Goal: Information Seeking & Learning: Learn about a topic

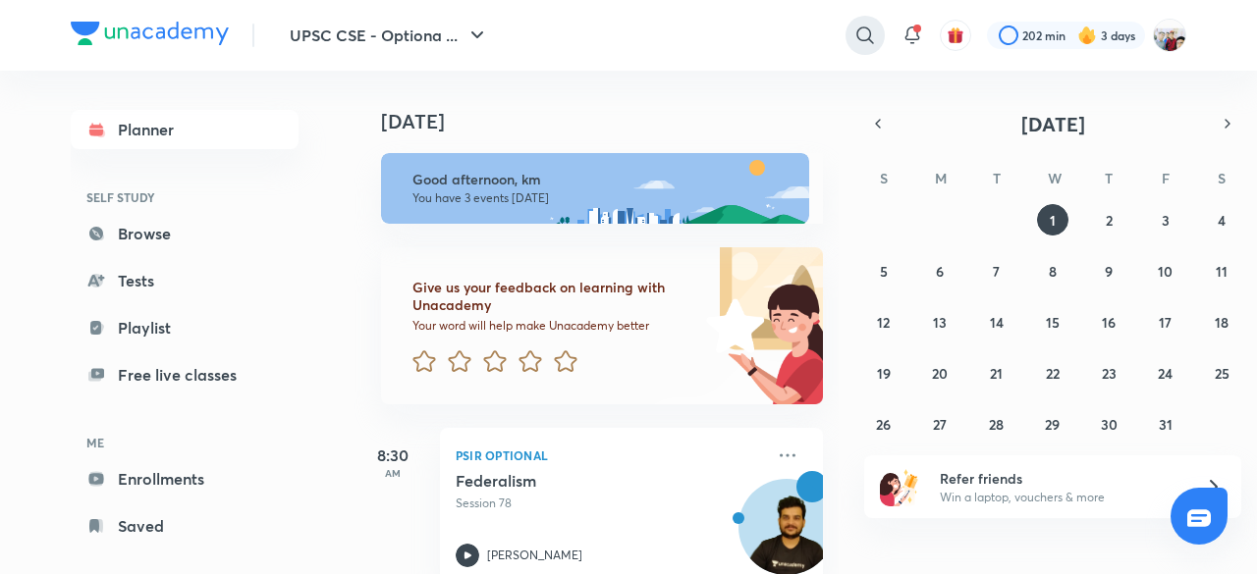
click at [865, 34] on icon at bounding box center [865, 36] width 24 height 24
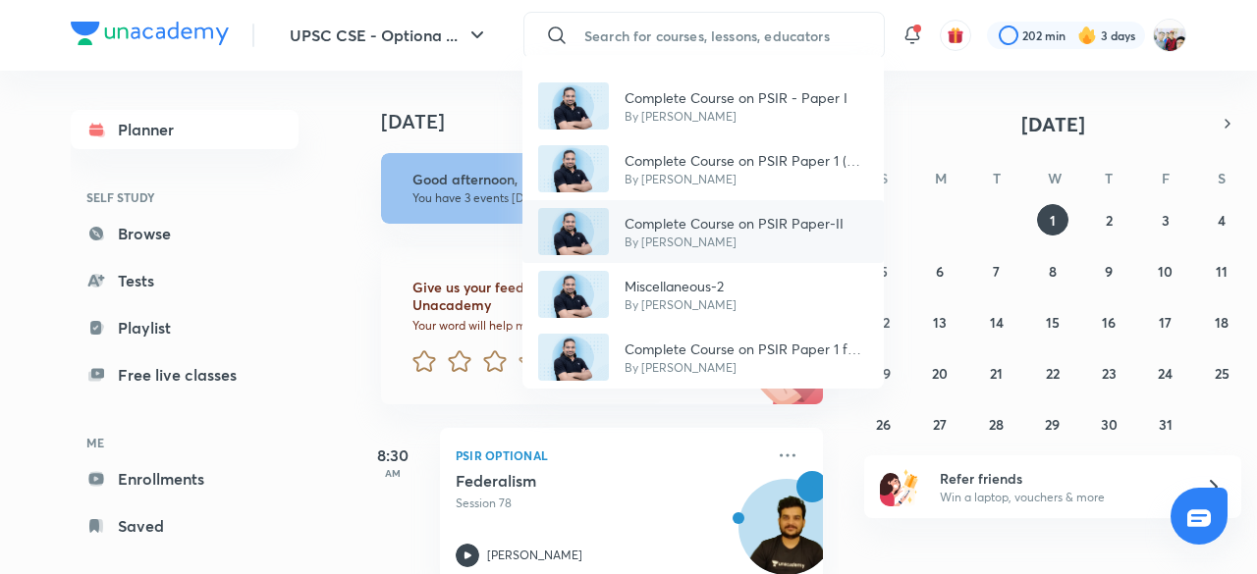
click at [760, 203] on div "Complete Course on PSIR Paper-II By [PERSON_NAME]" at bounding box center [702, 231] width 361 height 63
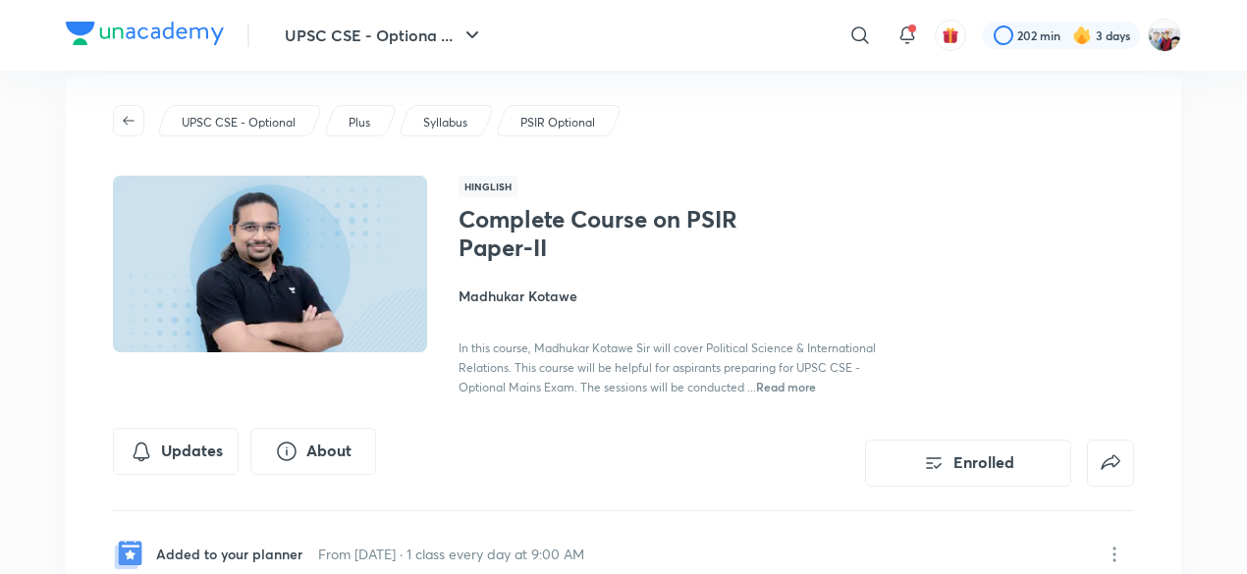
scroll to position [39, 0]
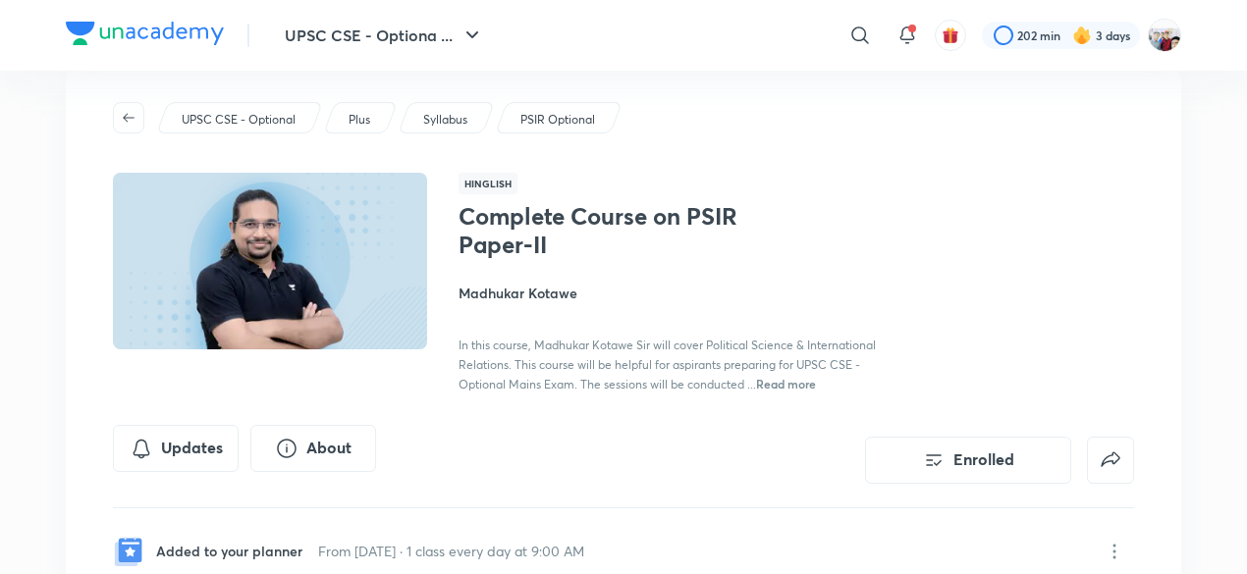
click at [581, 121] on p "PSIR Optional" at bounding box center [557, 120] width 75 height 18
click at [575, 109] on div "PSIR Optional" at bounding box center [559, 117] width 128 height 31
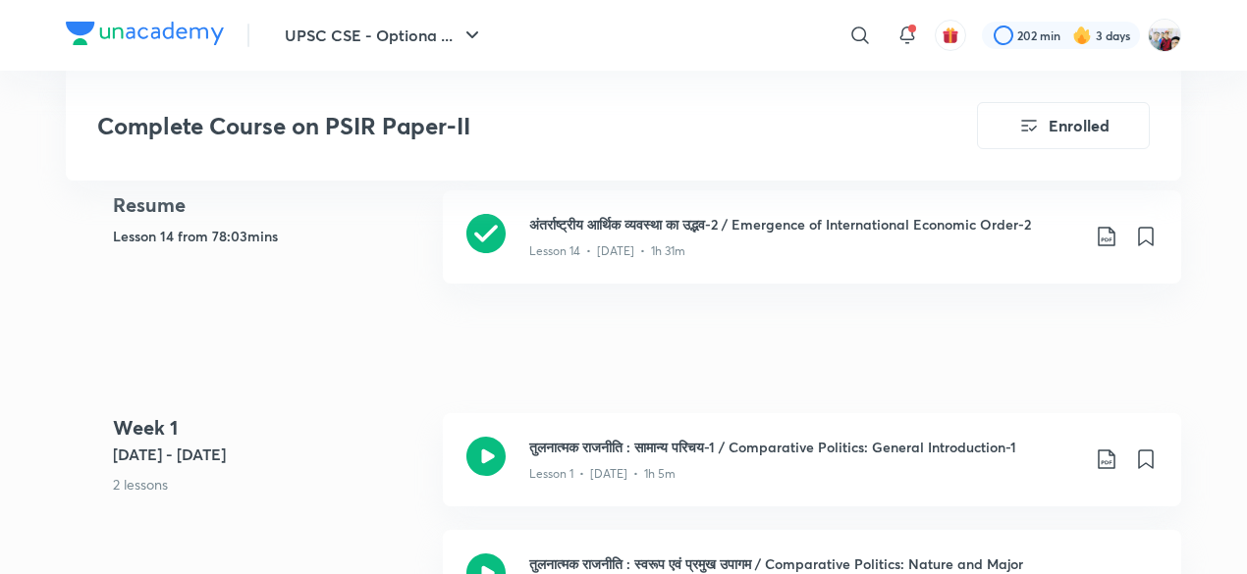
scroll to position [628, 0]
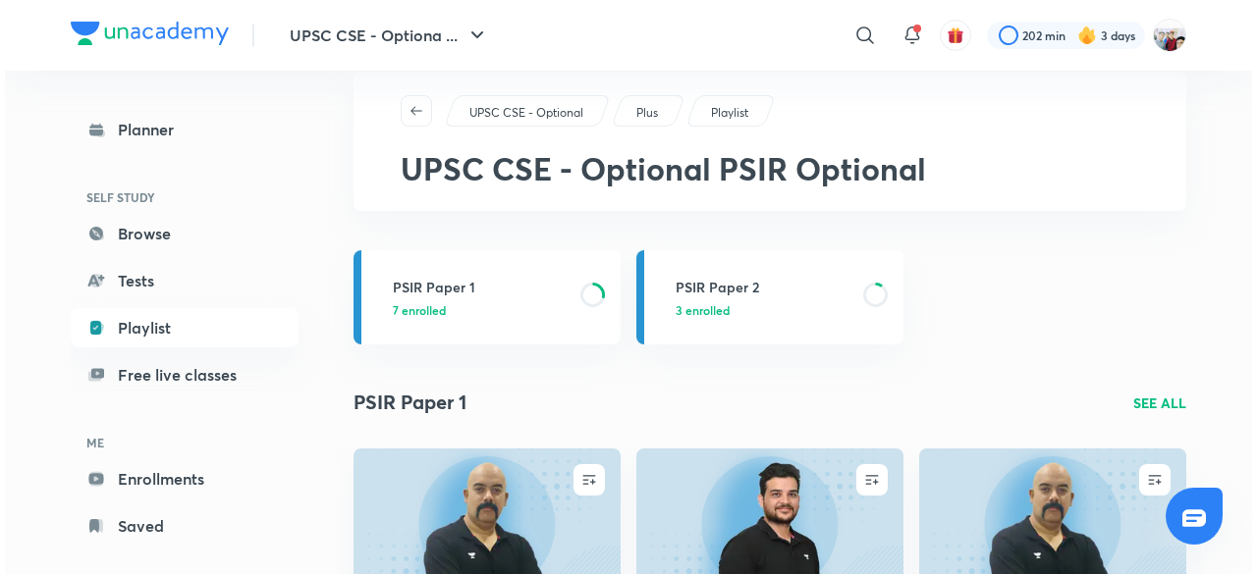
scroll to position [39, 0]
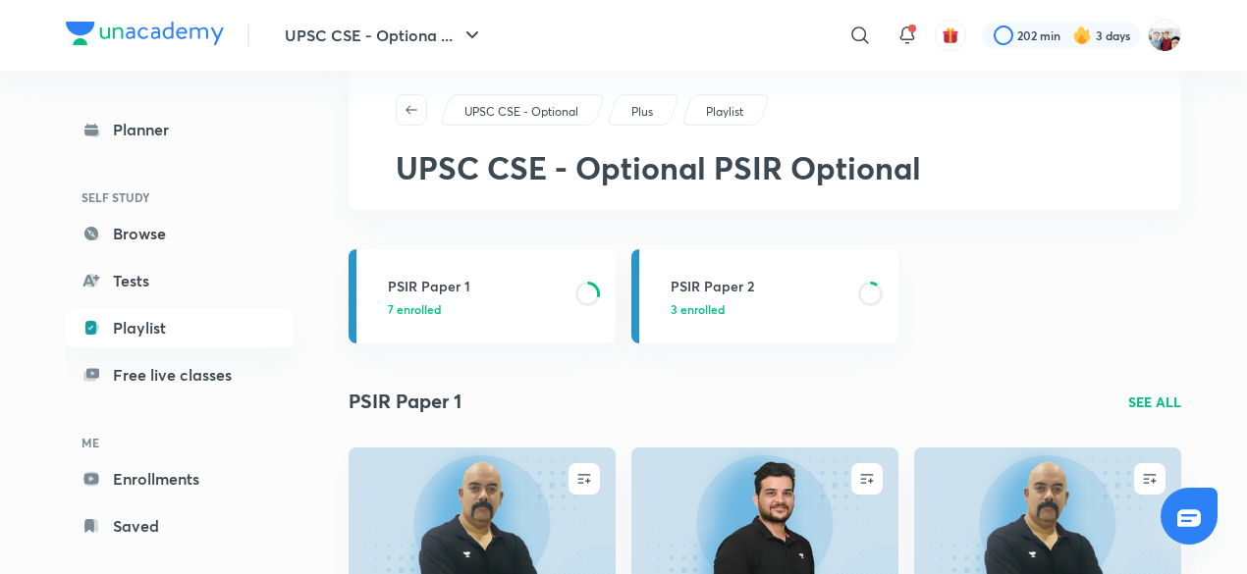
click at [308, 197] on div "Planner SELF STUDY Browse Tests Playlist Free live classes ME Enrollments Saved" at bounding box center [199, 315] width 267 height 488
click at [861, 33] on icon at bounding box center [860, 36] width 24 height 24
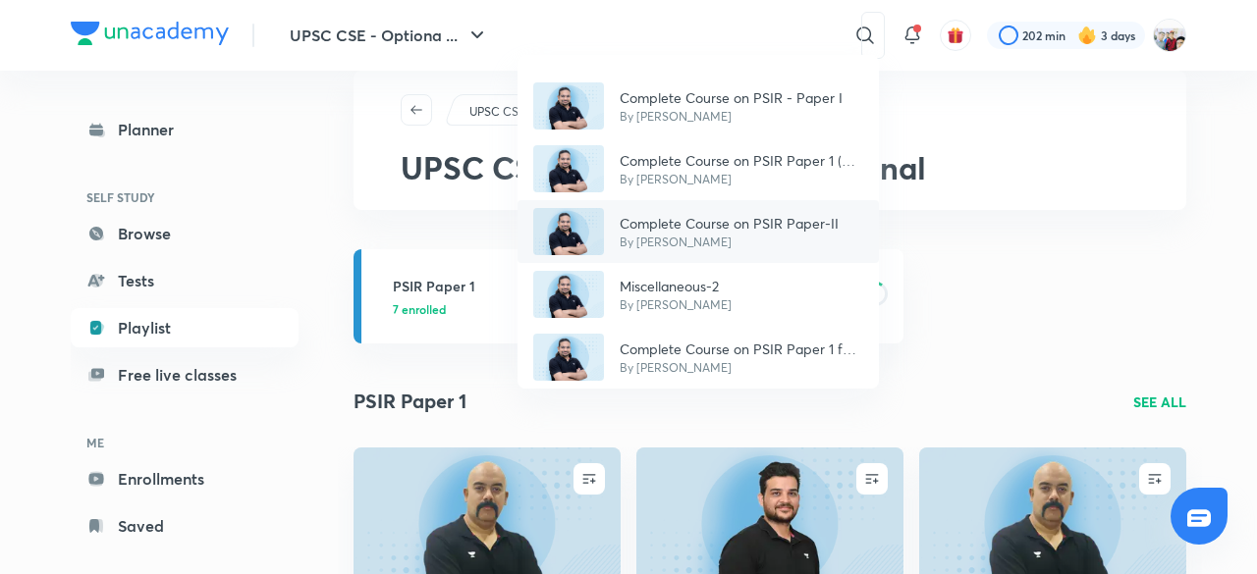
click at [665, 222] on p "Complete Course on PSIR Paper-II" at bounding box center [728, 223] width 219 height 21
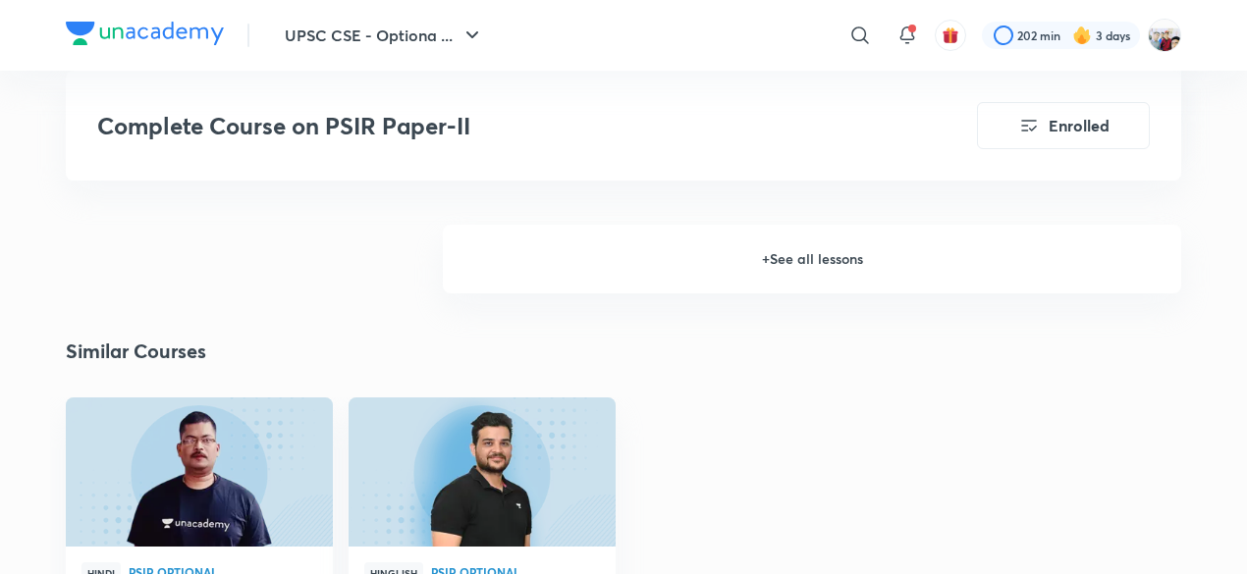
scroll to position [2120, 0]
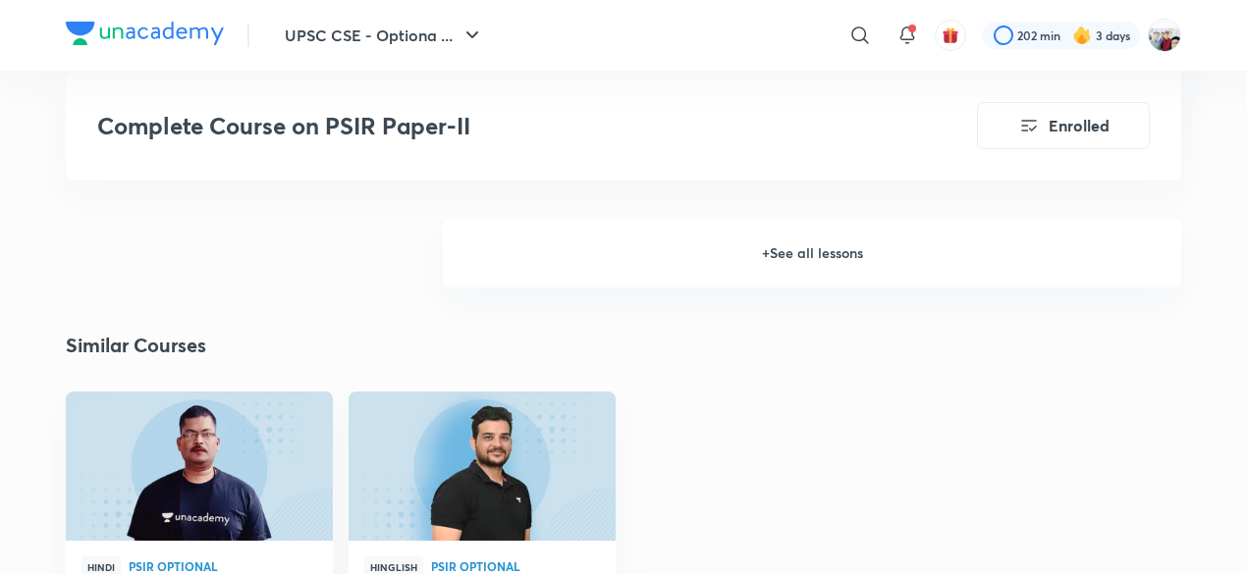
click at [793, 230] on h6 "+ See all lessons" at bounding box center [812, 253] width 738 height 69
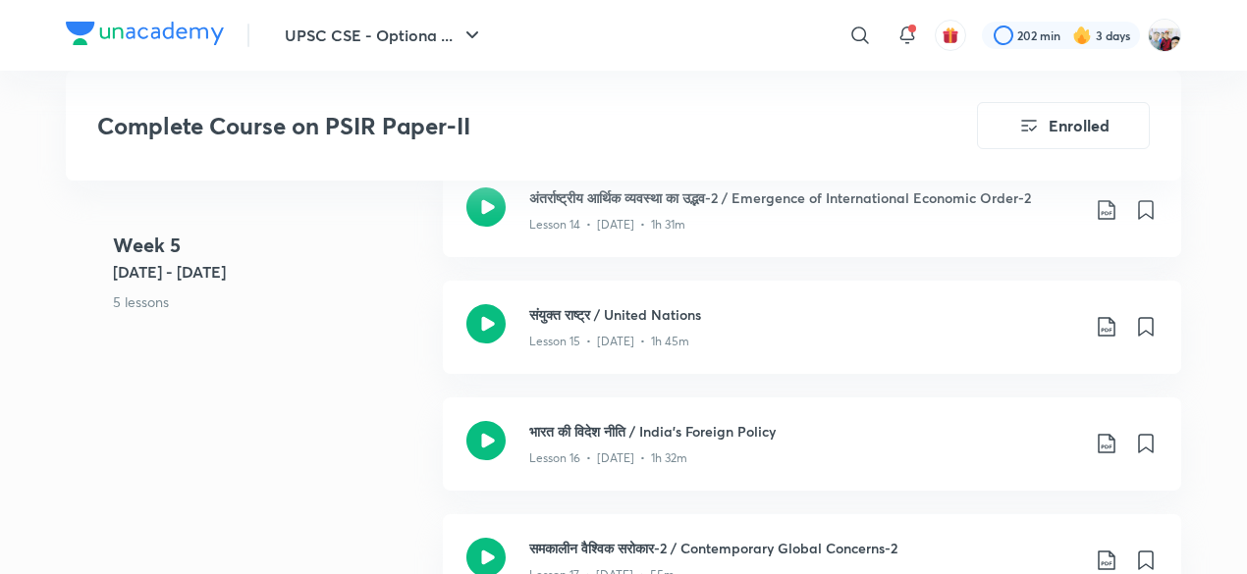
scroll to position [2749, 0]
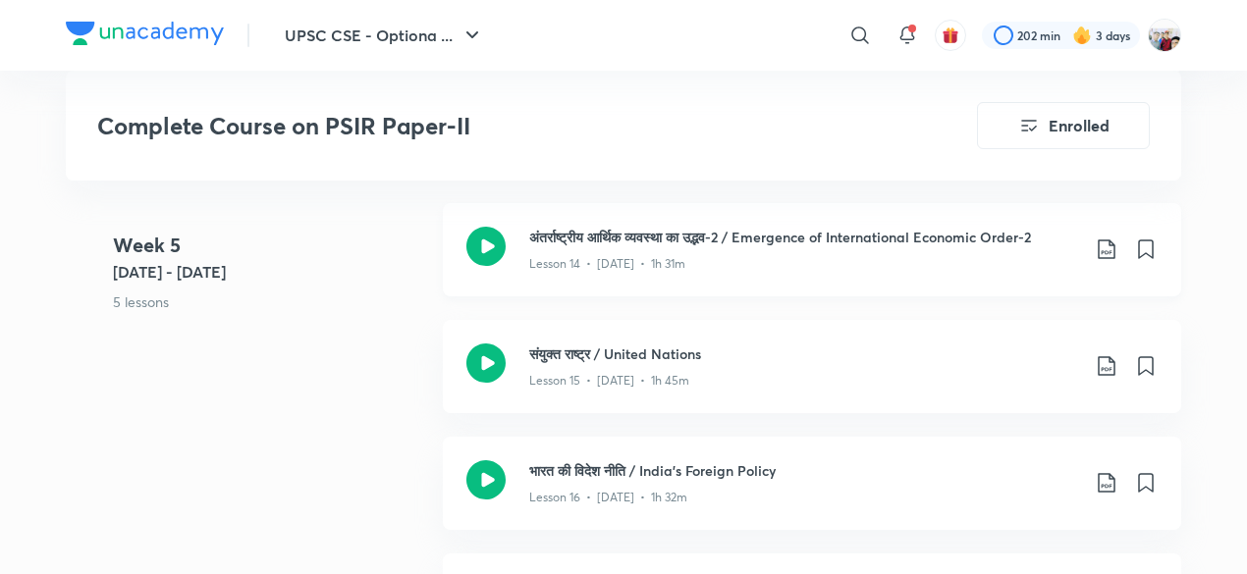
click at [1106, 245] on icon at bounding box center [1107, 250] width 24 height 24
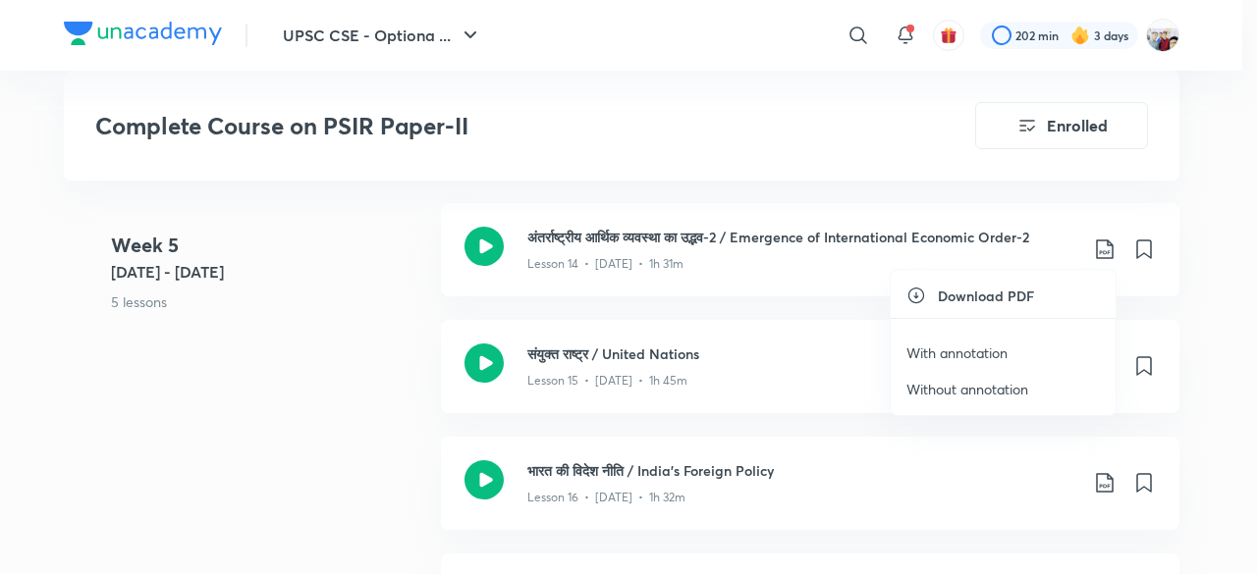
click at [831, 229] on div at bounding box center [628, 287] width 1257 height 574
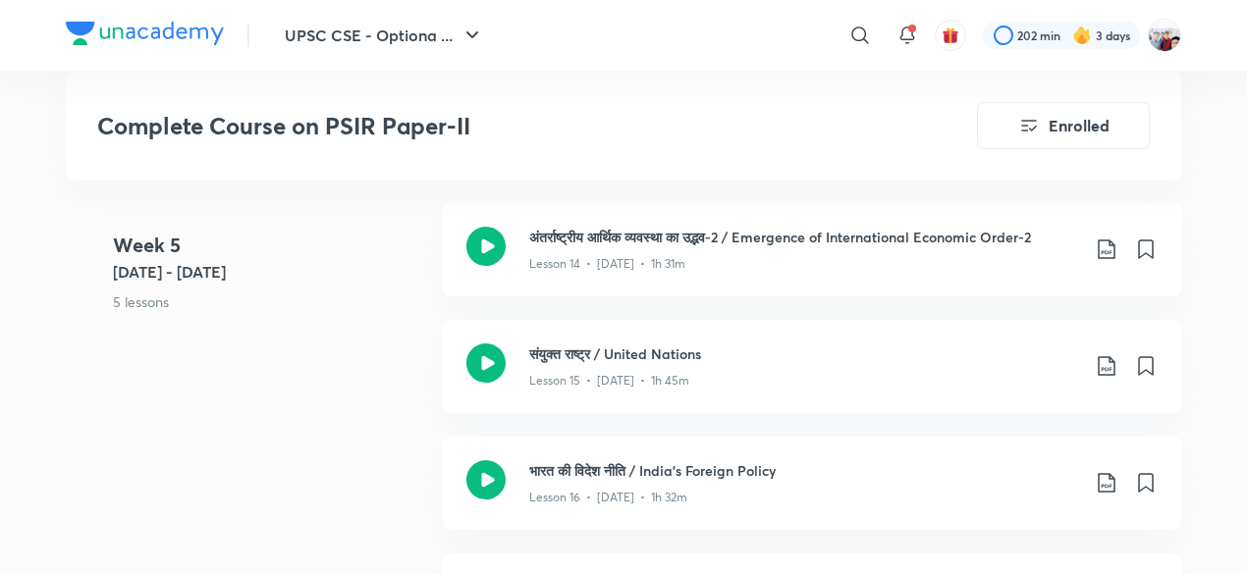
click at [831, 229] on h3 "अंतर्राष्ट्रीय आर्थिक व्यवस्था का उद्भव-2 / Emergence of International Economic…" at bounding box center [804, 237] width 550 height 21
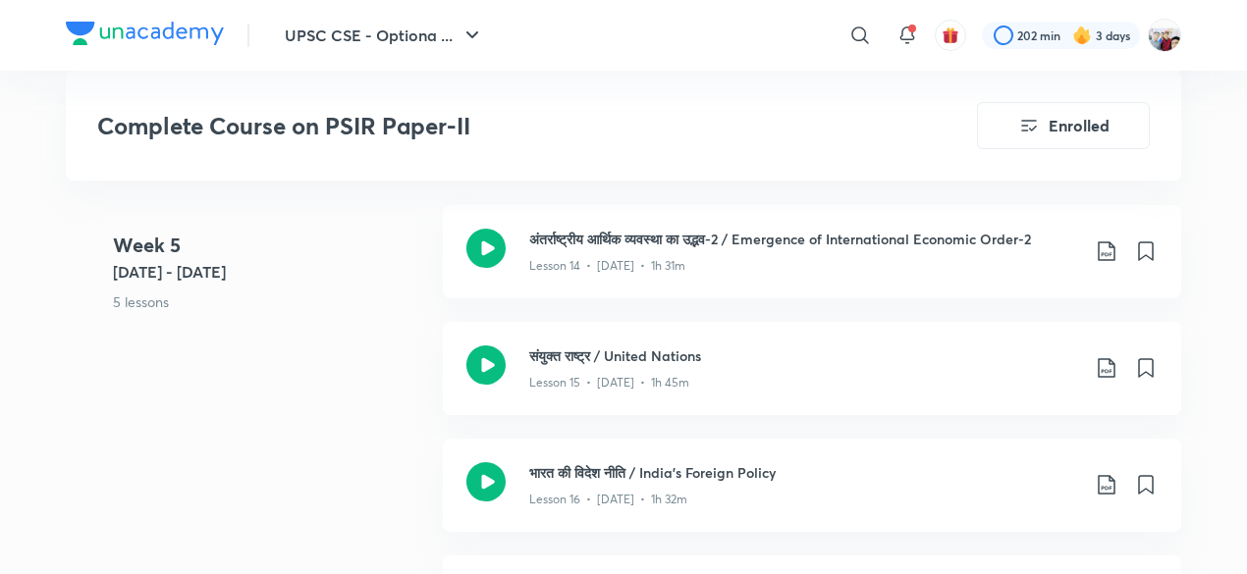
scroll to position [2745, 0]
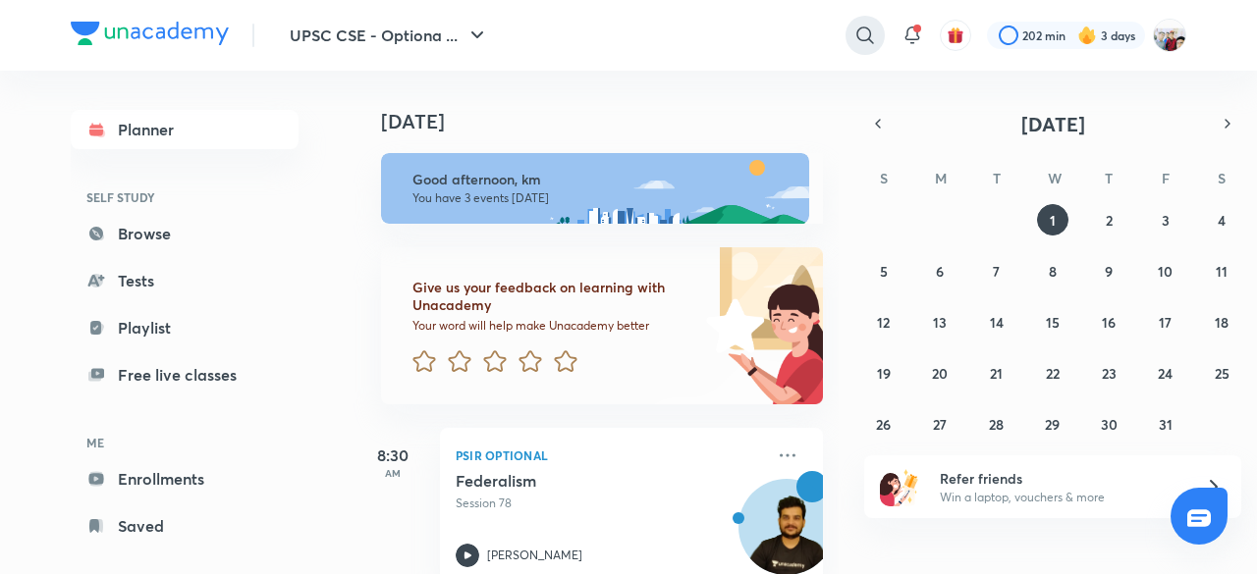
click at [864, 35] on icon at bounding box center [865, 36] width 24 height 24
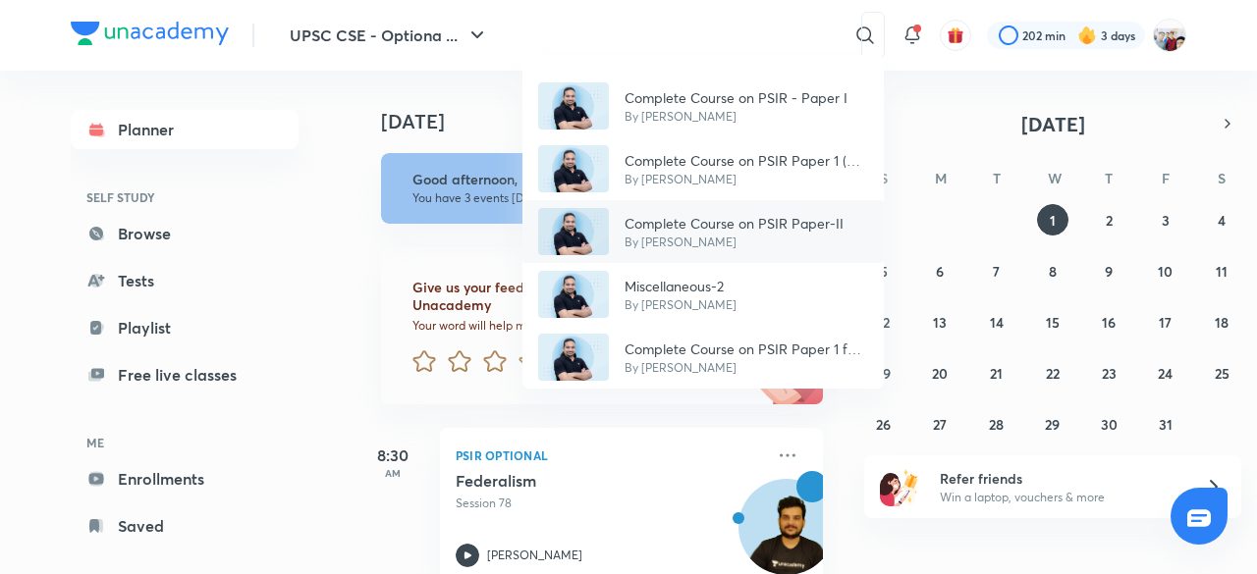
click at [805, 217] on p "Complete Course on PSIR Paper-II" at bounding box center [733, 223] width 219 height 21
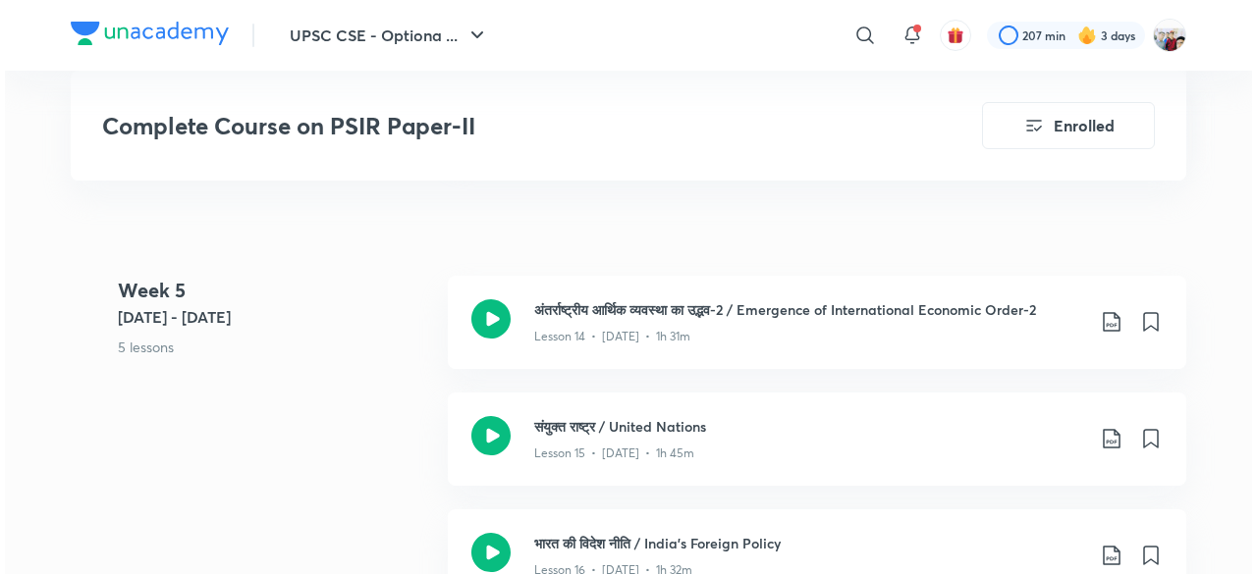
scroll to position [2474, 0]
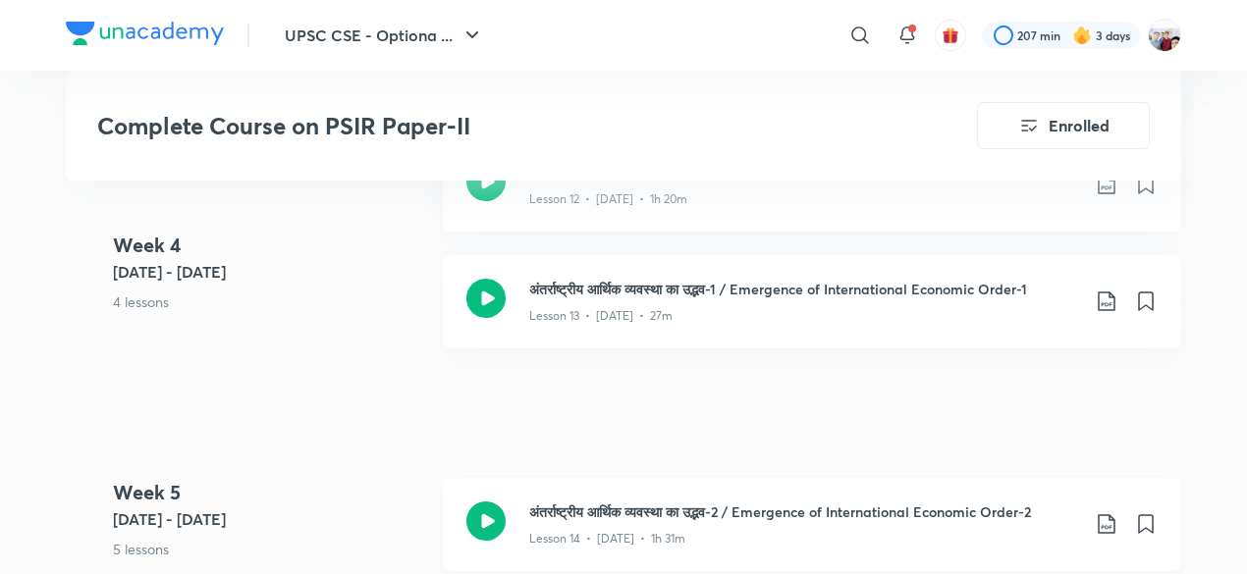
click at [1106, 523] on icon at bounding box center [1106, 524] width 17 height 20
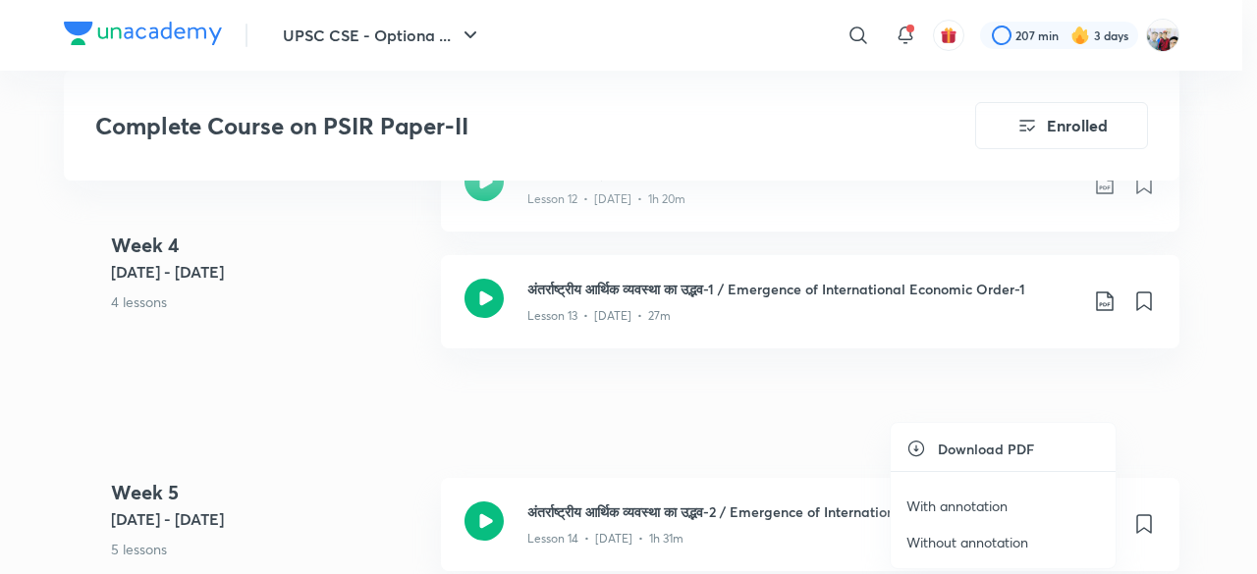
click at [988, 500] on p "With annotation" at bounding box center [956, 506] width 101 height 21
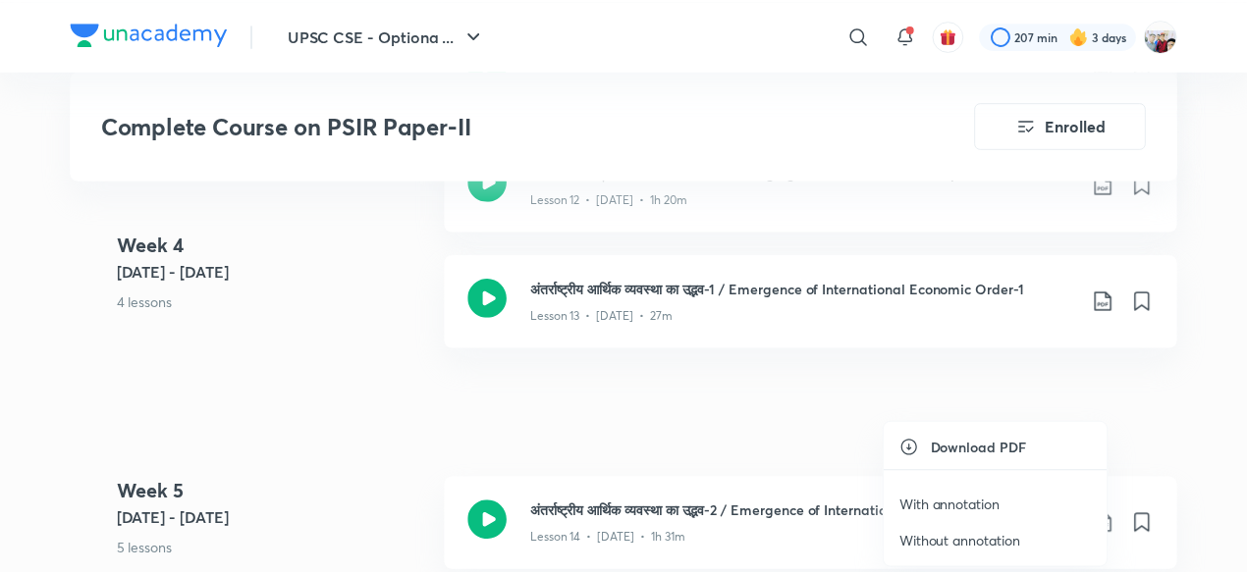
scroll to position [2492, 0]
